Goal: Check status: Check status

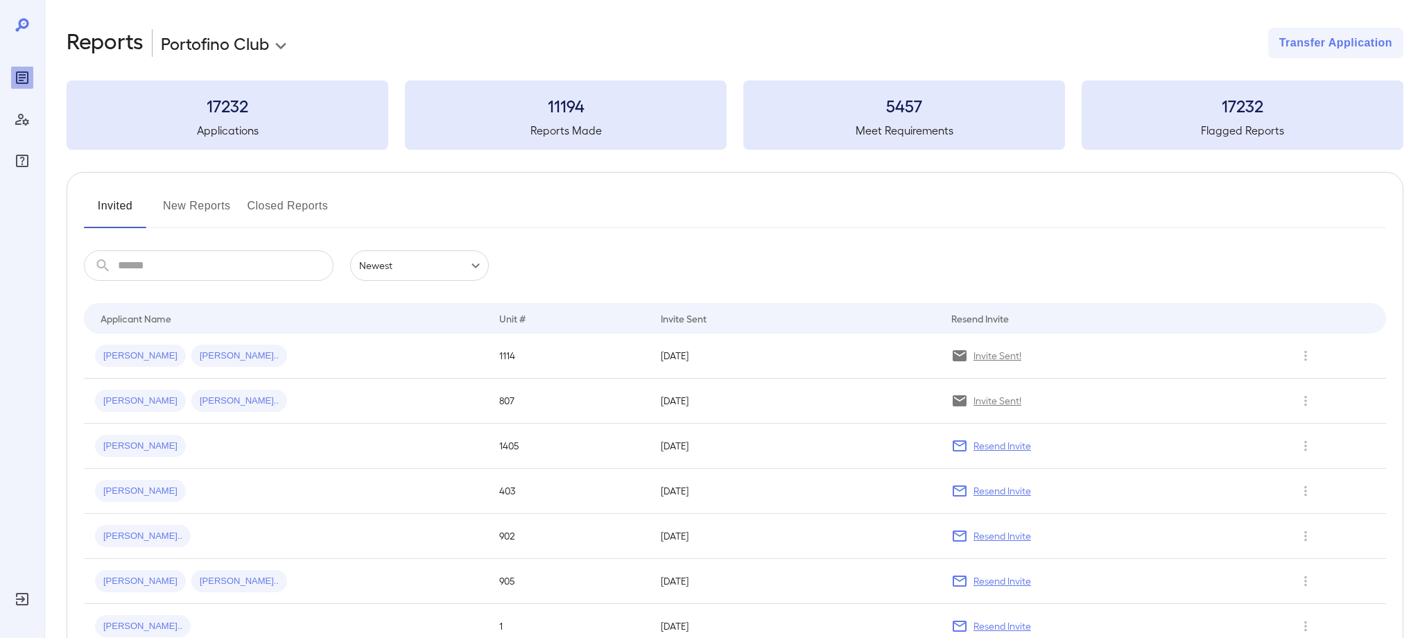
click at [190, 204] on button "New Reports" at bounding box center [197, 211] width 68 height 33
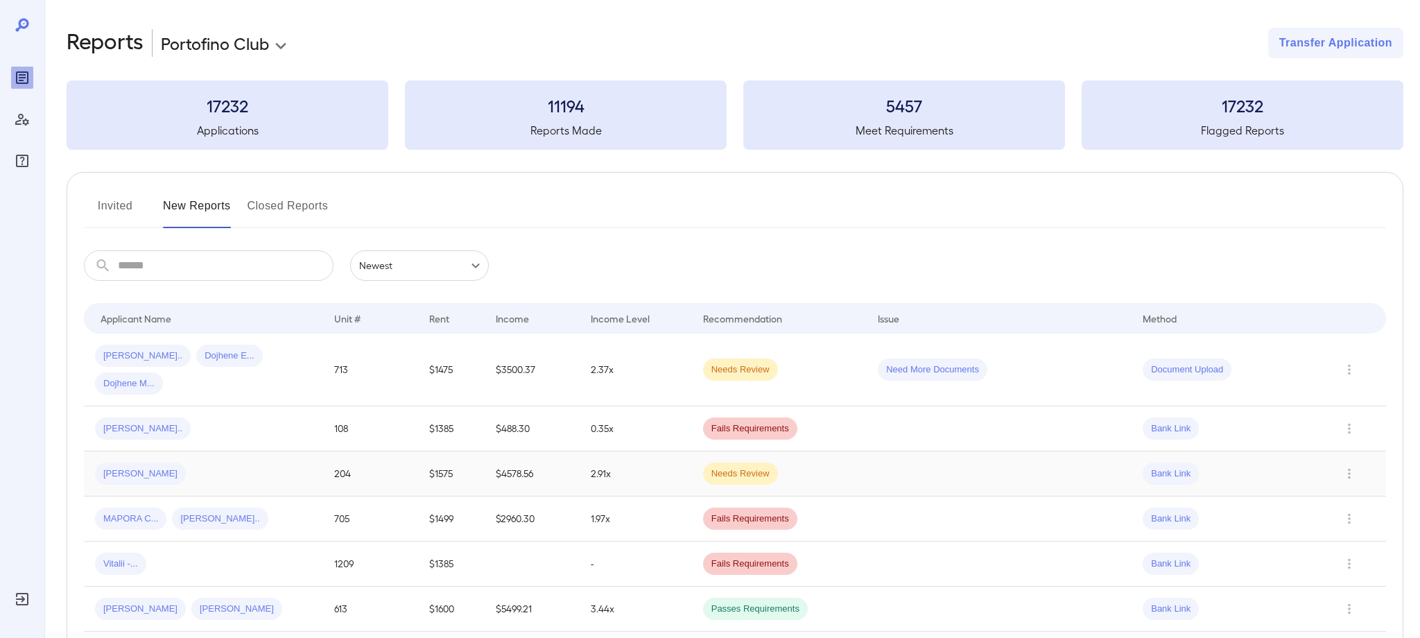
click at [125, 467] on span "[PERSON_NAME]" at bounding box center [140, 473] width 91 height 13
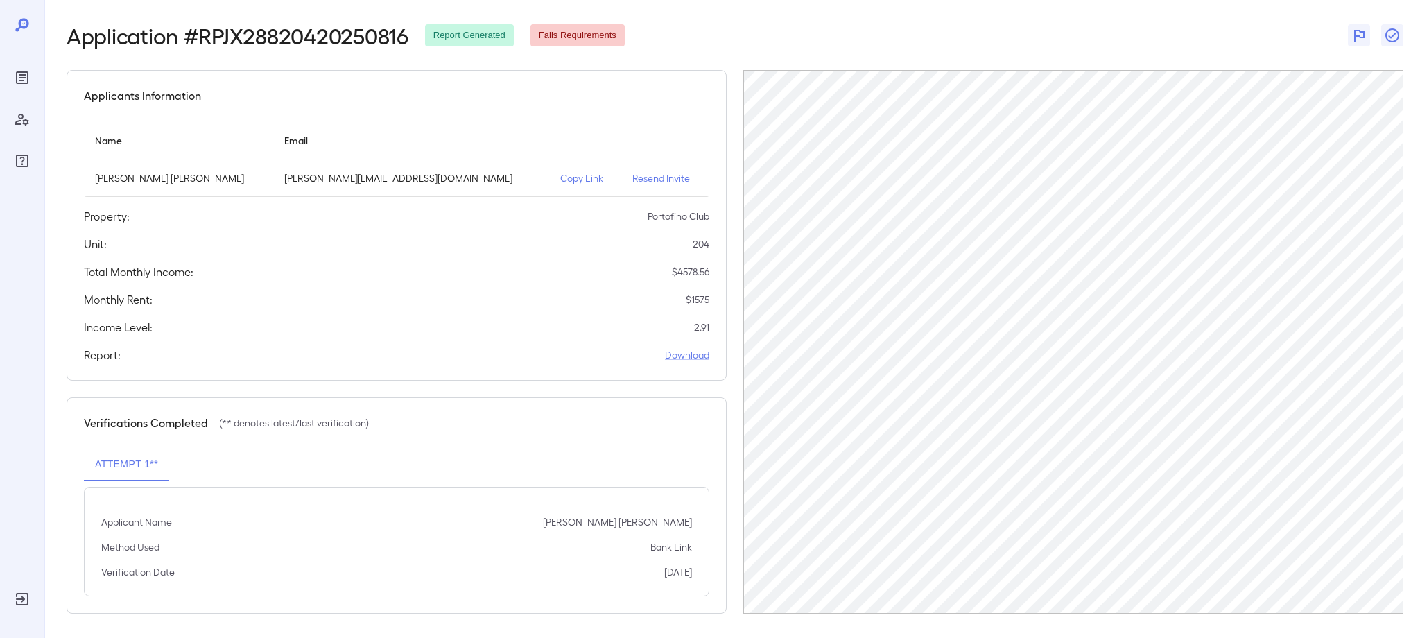
scroll to position [58, 0]
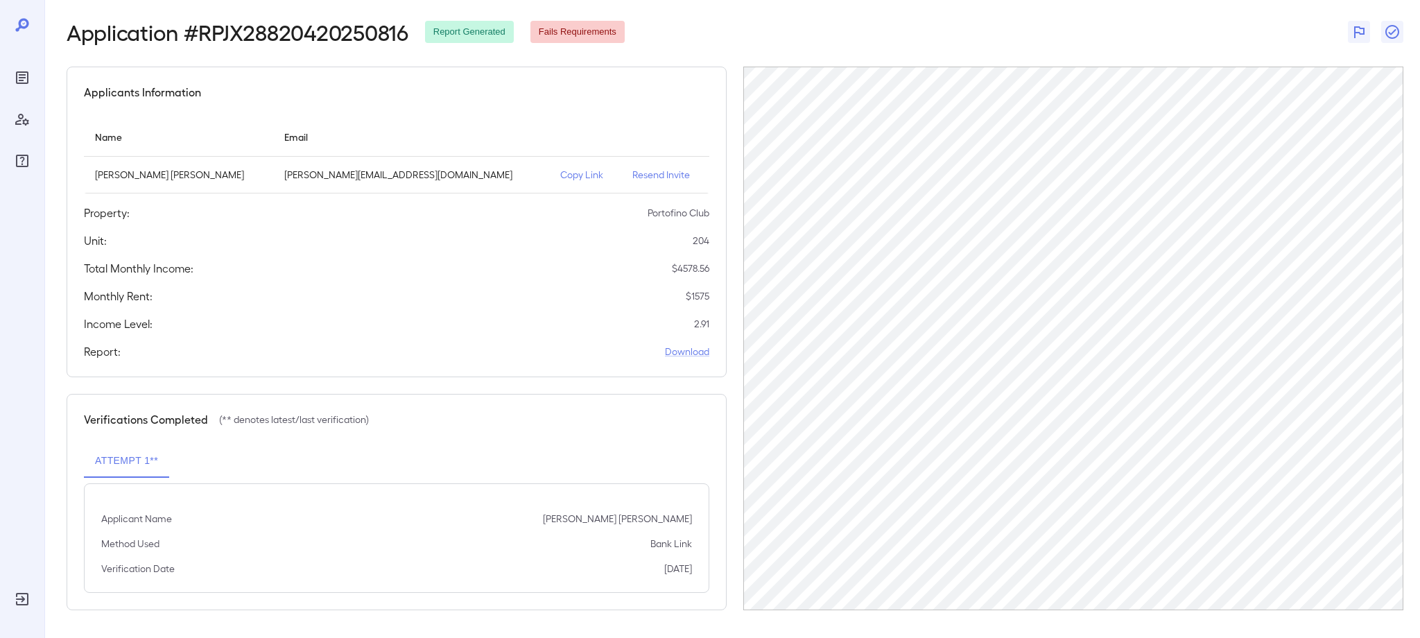
click at [784, 24] on div "Application # RPJX28820420250816 Report Generated Fails Requirements" at bounding box center [735, 31] width 1337 height 25
click at [17, 77] on icon "Reports" at bounding box center [22, 77] width 12 height 12
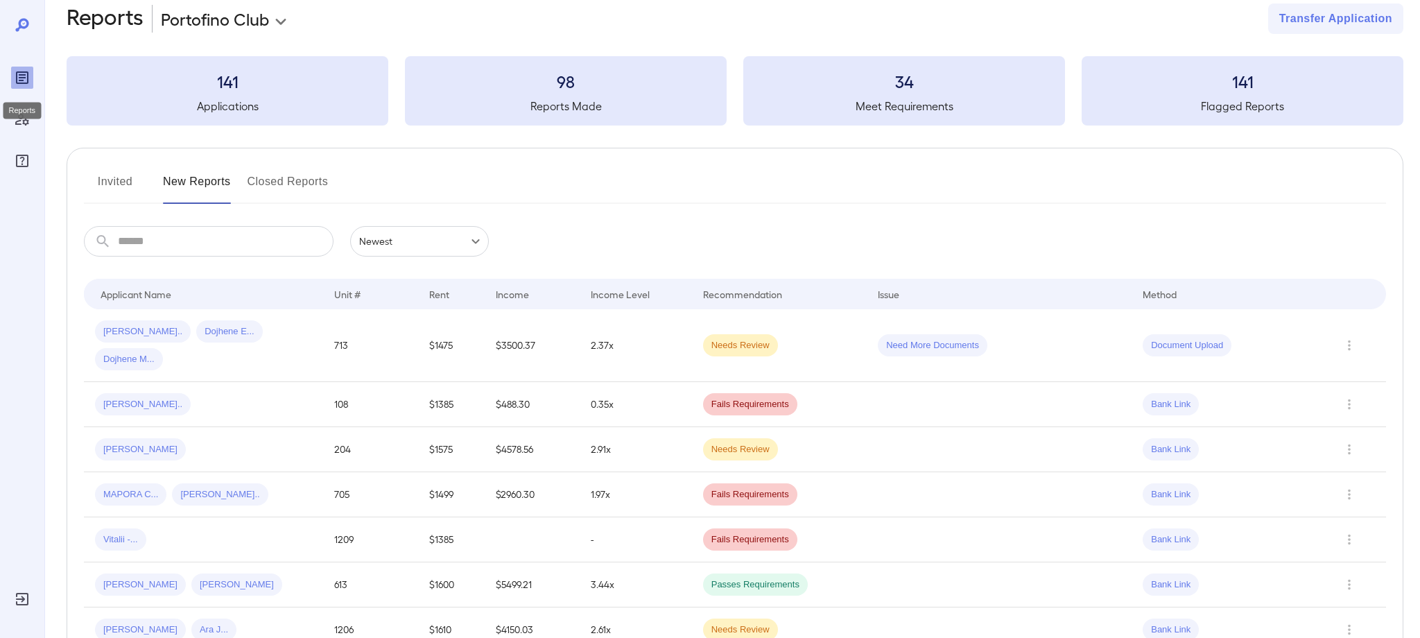
scroll to position [29, 0]
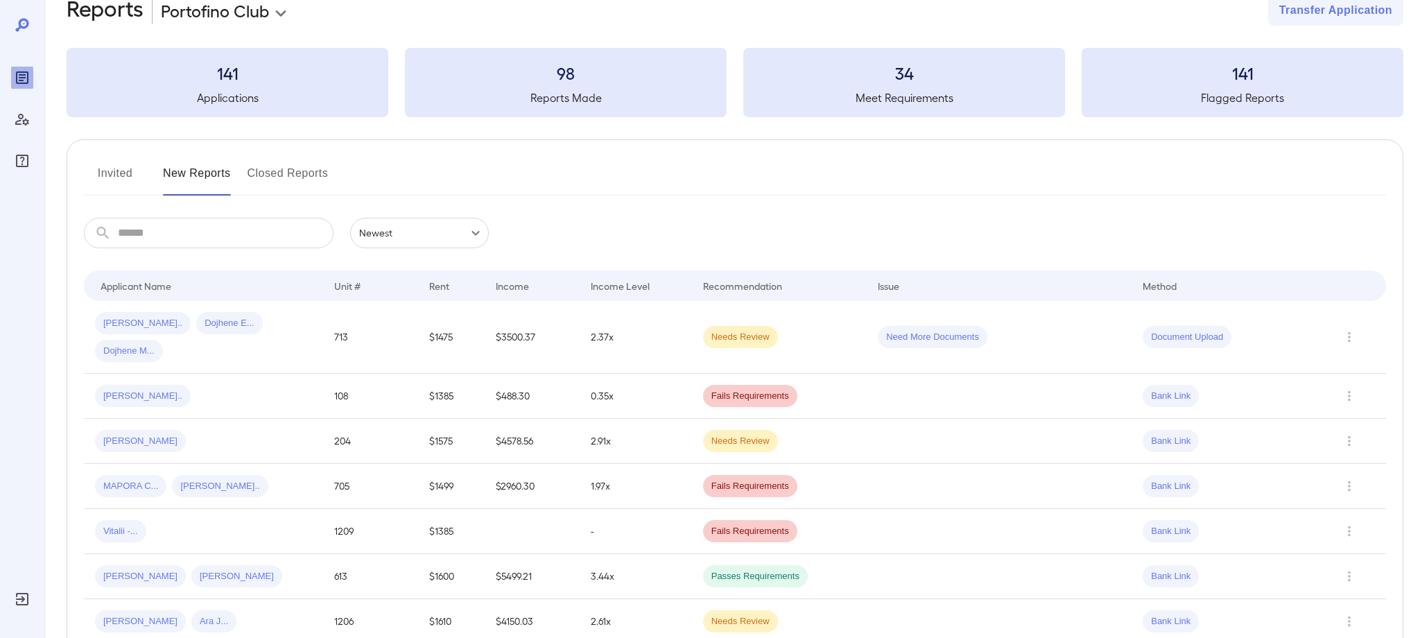
click at [123, 173] on button "Invited" at bounding box center [115, 178] width 62 height 33
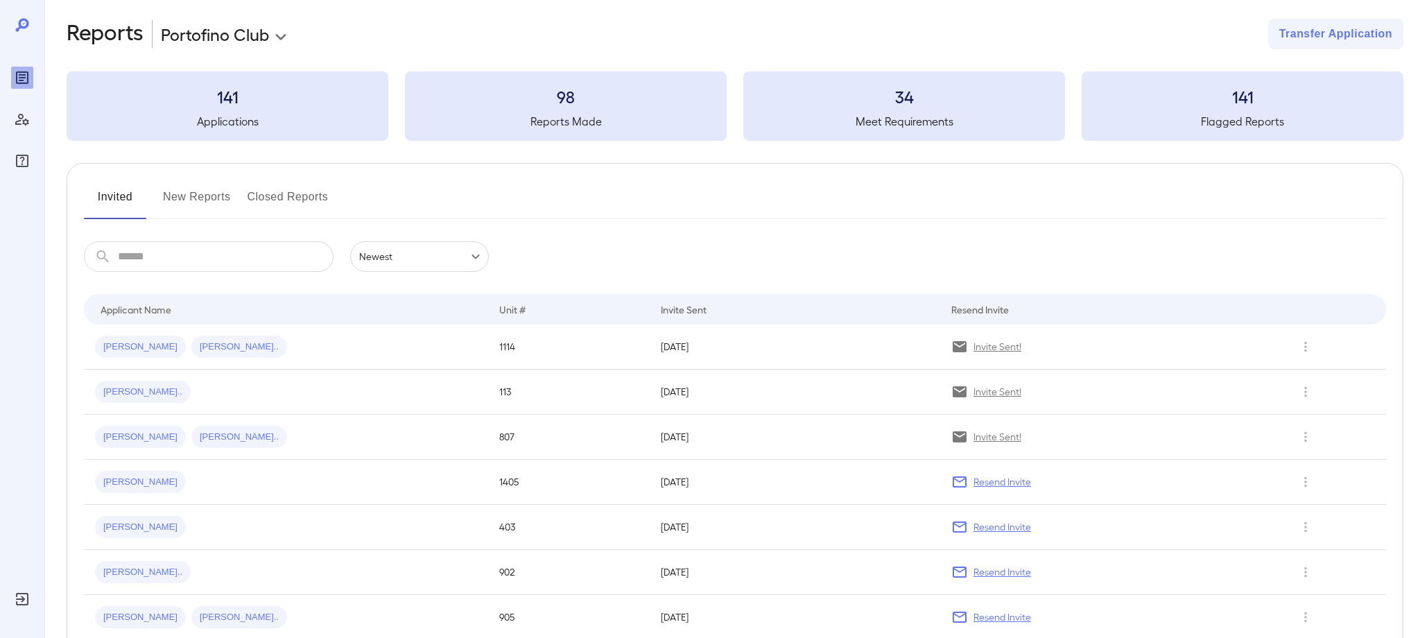
scroll to position [12, 0]
